Goal: Information Seeking & Learning: Learn about a topic

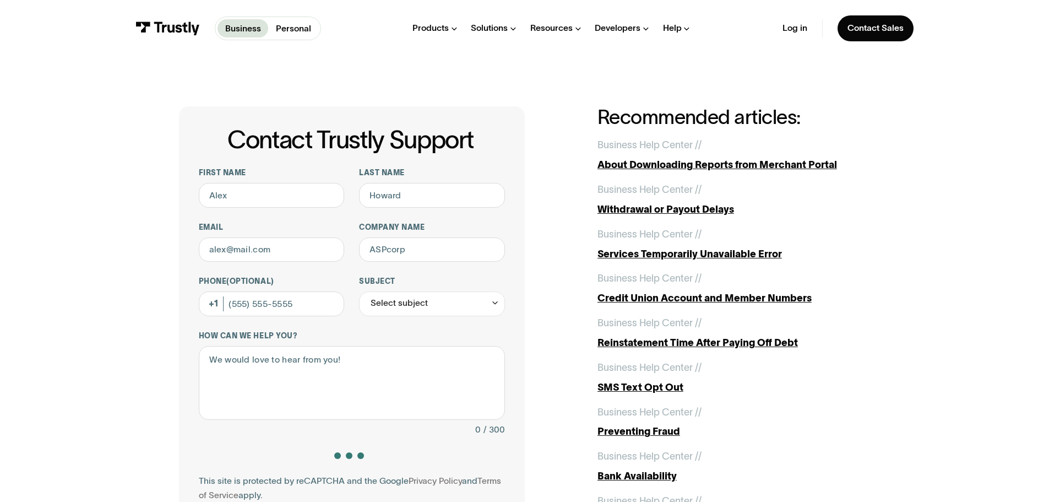
click at [671, 26] on div "Help" at bounding box center [672, 28] width 19 height 11
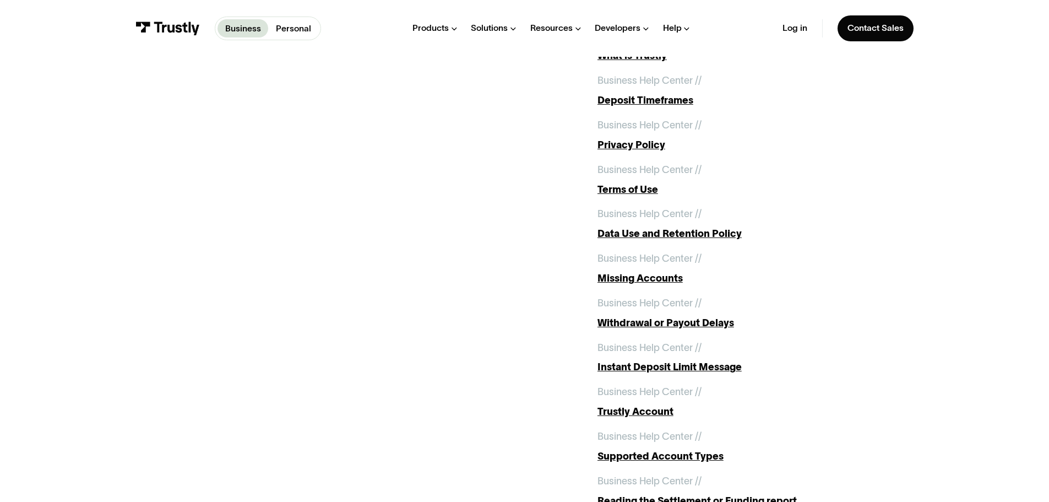
scroll to position [1212, 0]
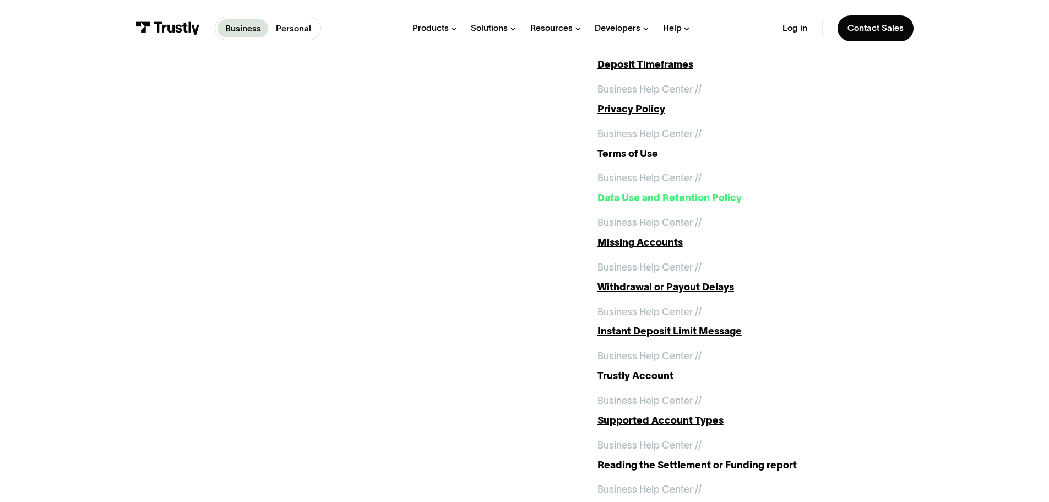
click at [627, 205] on div "Data Use and Retention Policy" at bounding box center [734, 198] width 273 height 15
